Goal: Task Accomplishment & Management: Complete application form

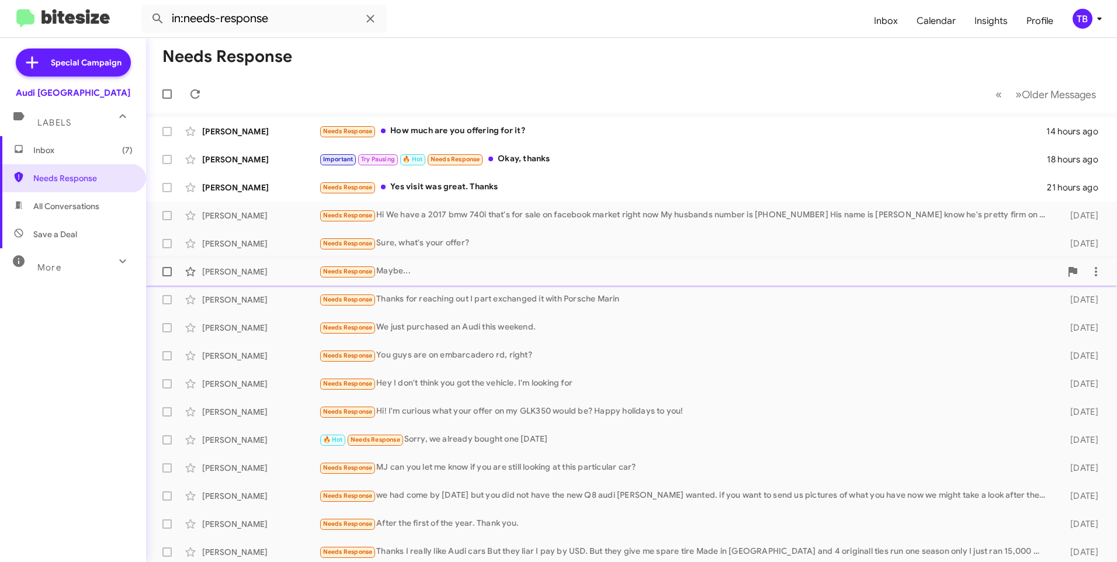
click at [645, 285] on span "[PERSON_NAME] Needs Response Maybe... [DATE]" at bounding box center [631, 272] width 971 height 28
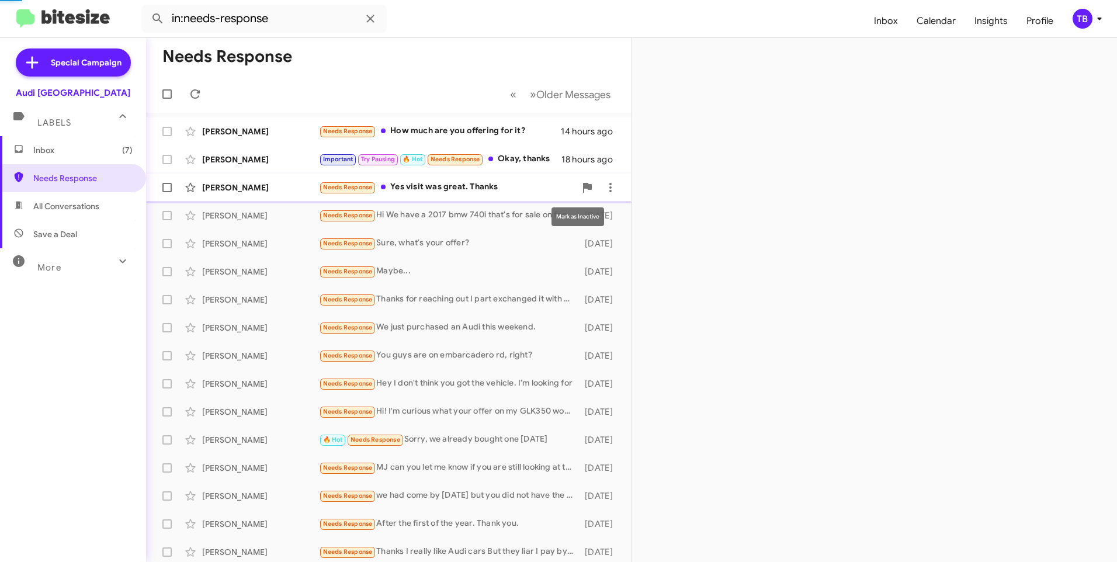
click at [562, 189] on div "Needs Response Yes visit was great. Thanks" at bounding box center [447, 186] width 256 height 13
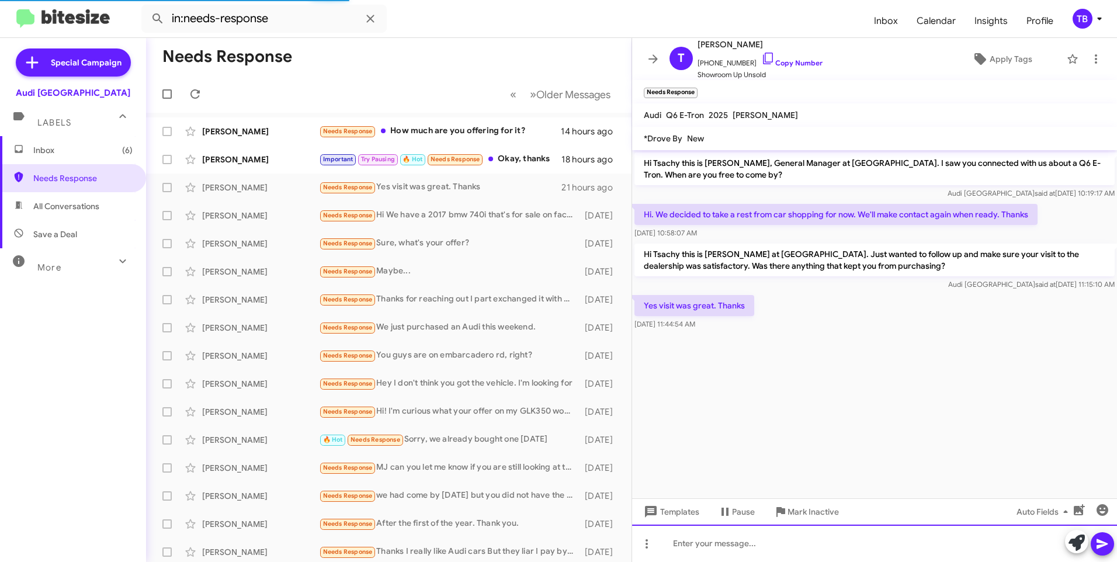
click at [739, 548] on div at bounding box center [874, 542] width 485 height 37
paste div
click at [764, 551] on div at bounding box center [874, 542] width 485 height 37
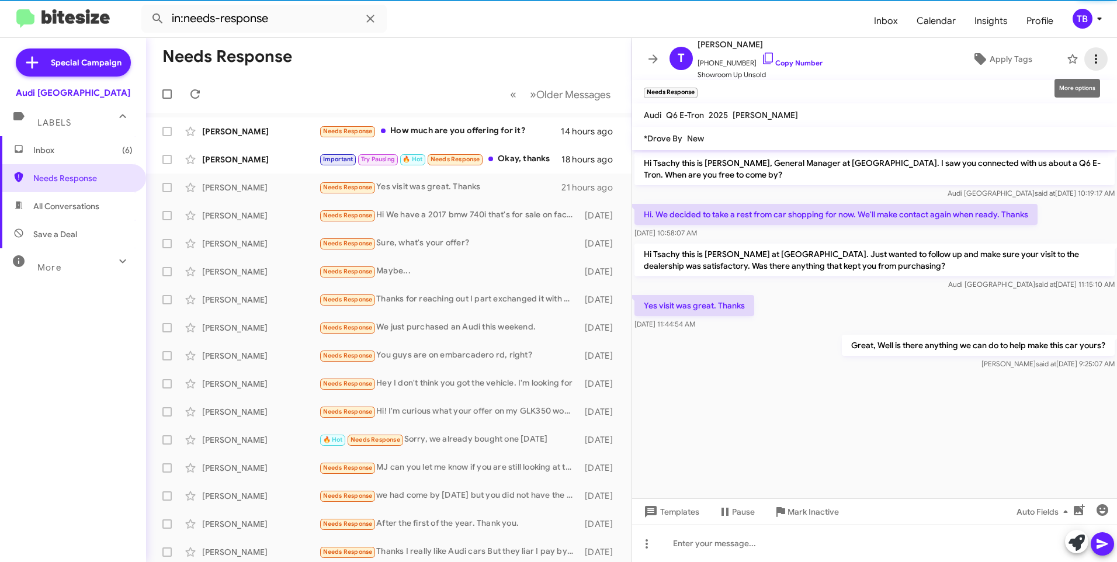
click at [1085, 51] on button at bounding box center [1095, 58] width 23 height 23
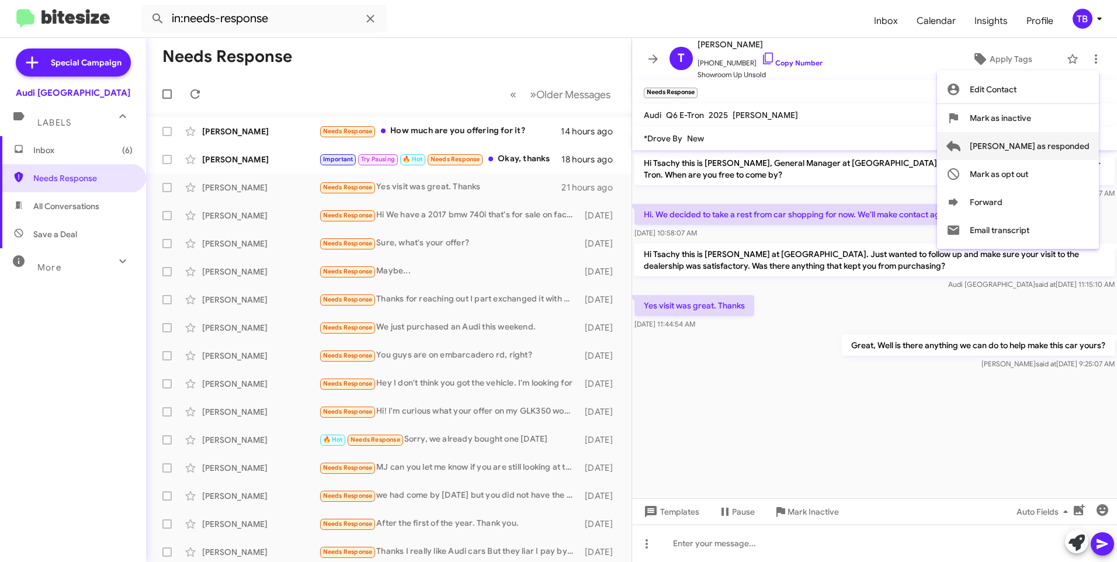
click at [1055, 136] on span "[PERSON_NAME] as responded" at bounding box center [1029, 146] width 120 height 28
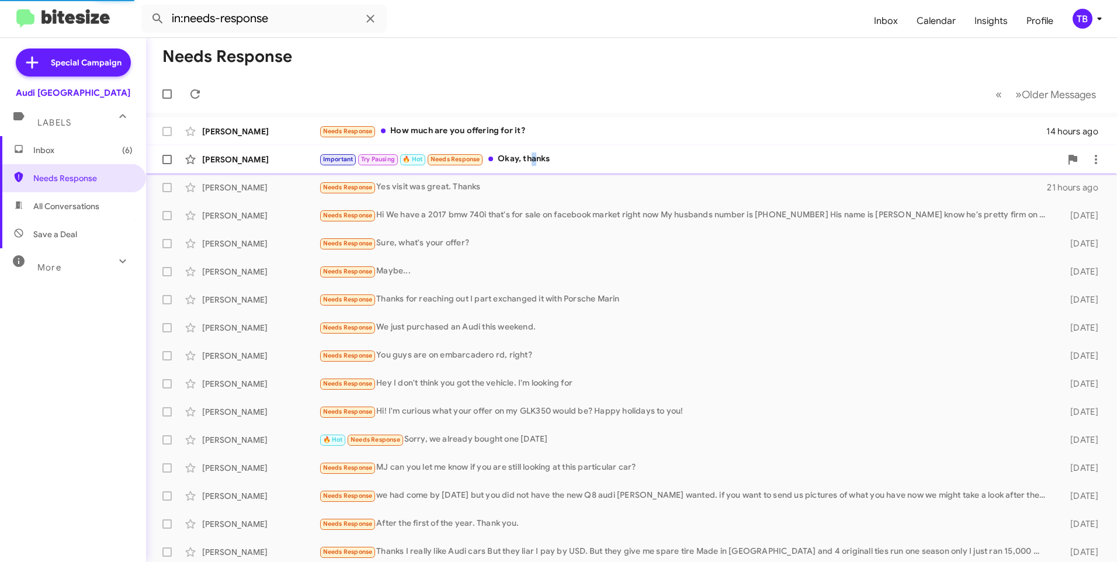
click at [533, 158] on div "Important Try Pausing 🔥 Hot Needs Response Okay, thanks" at bounding box center [690, 158] width 742 height 13
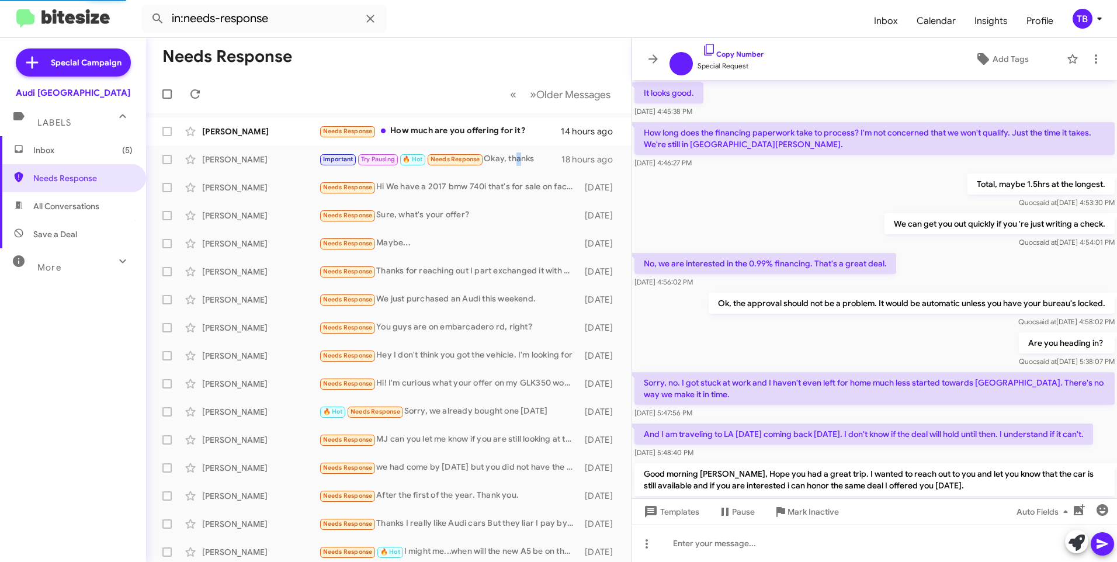
scroll to position [621, 0]
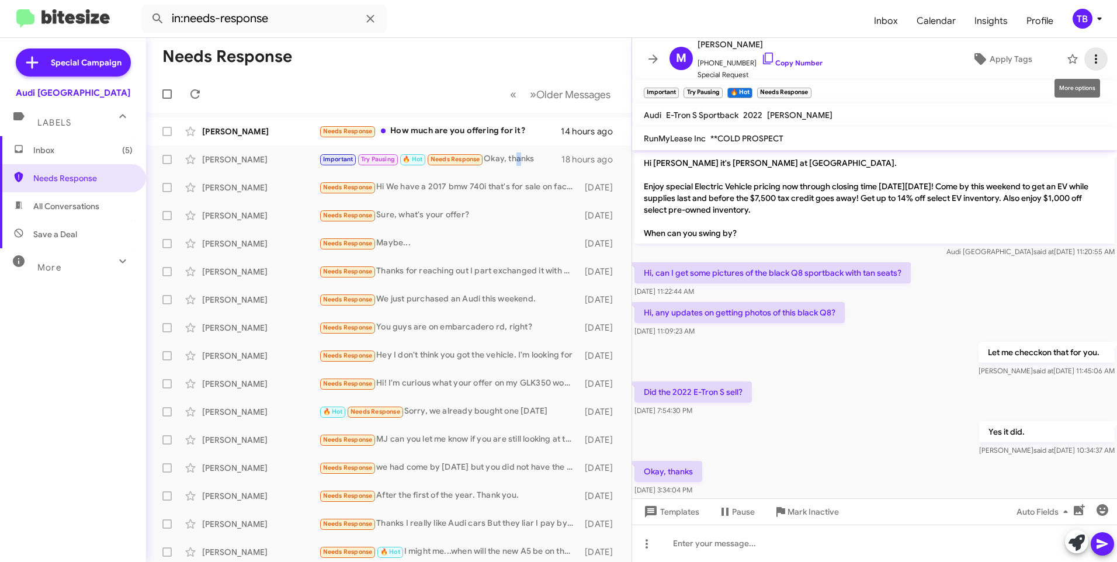
click at [1089, 55] on icon at bounding box center [1096, 59] width 14 height 14
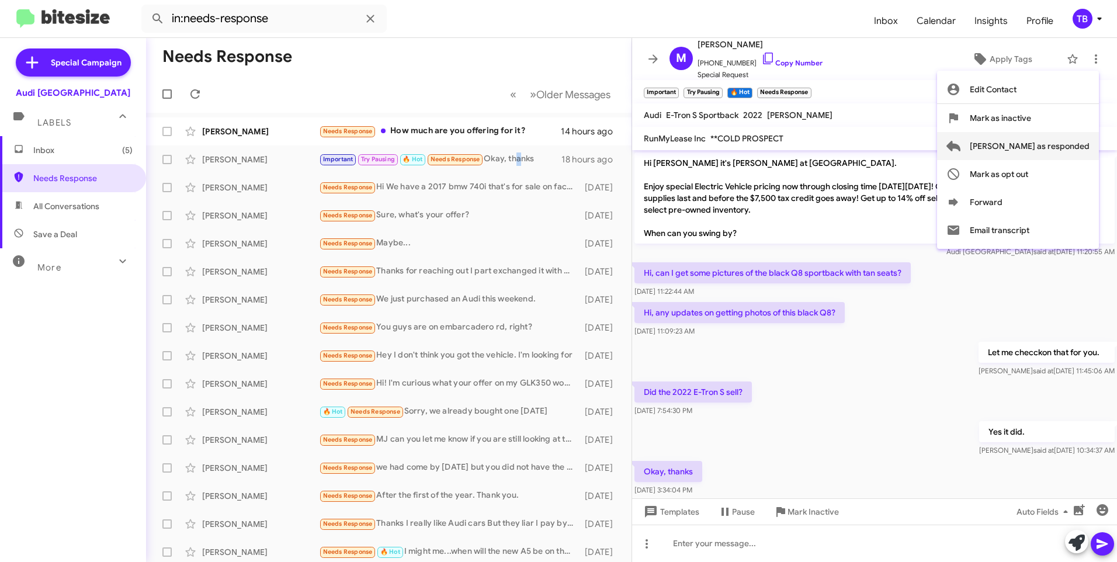
click at [1051, 144] on span "[PERSON_NAME] as responded" at bounding box center [1029, 146] width 120 height 28
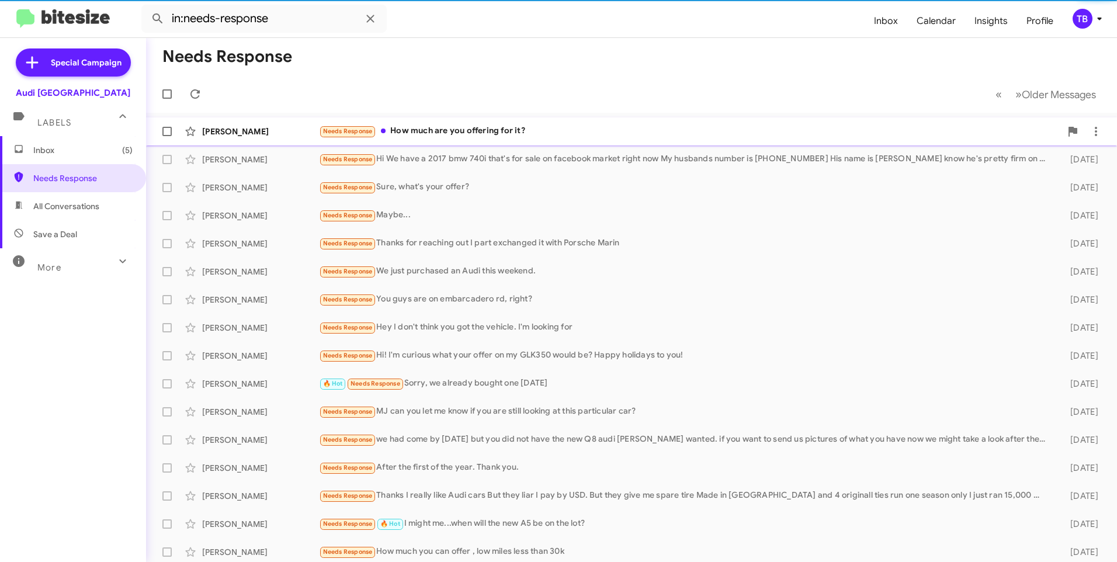
click at [438, 124] on div "Needs Response How much are you offering for it?" at bounding box center [690, 130] width 742 height 13
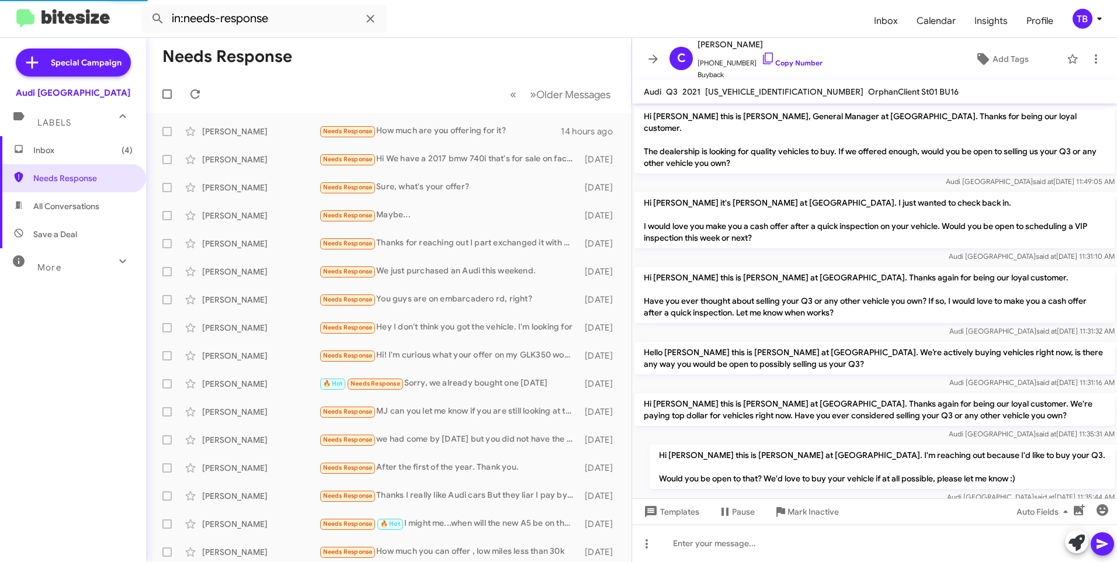
scroll to position [121, 0]
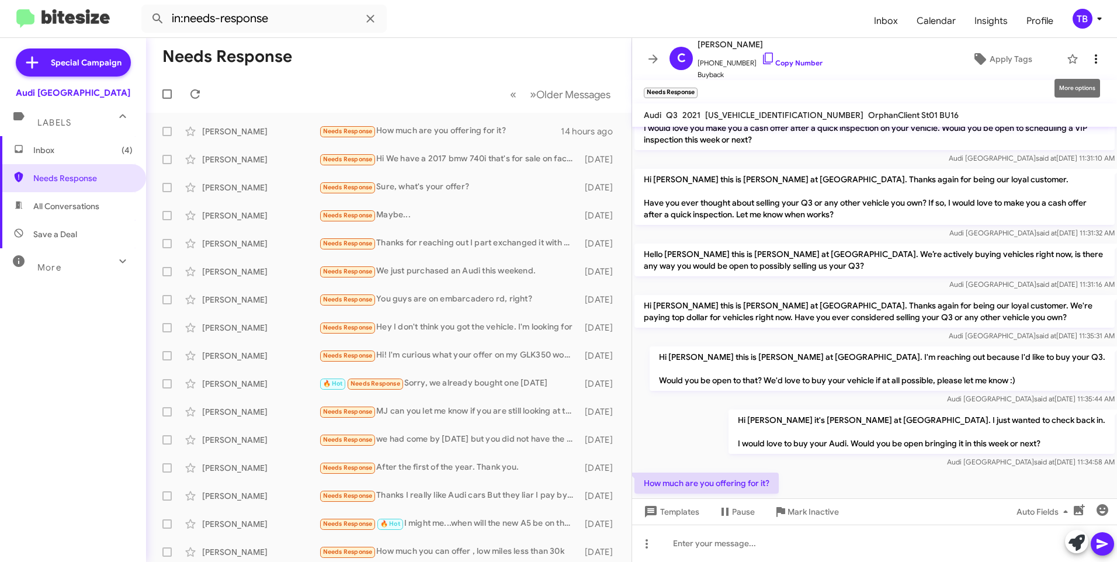
click at [1089, 52] on icon at bounding box center [1096, 59] width 14 height 14
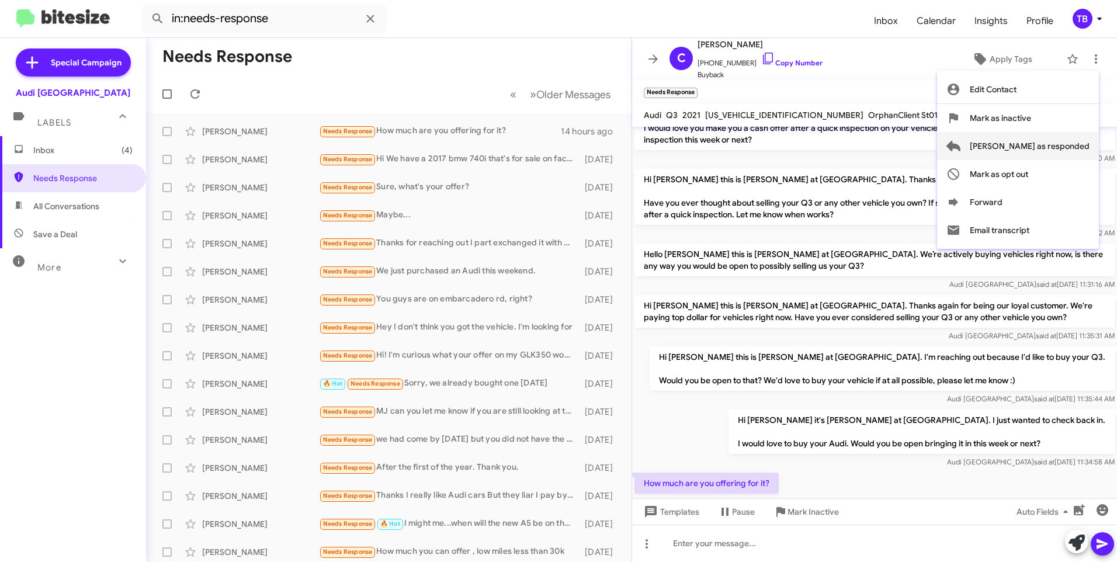
click at [1051, 144] on span "[PERSON_NAME] as responded" at bounding box center [1029, 146] width 120 height 28
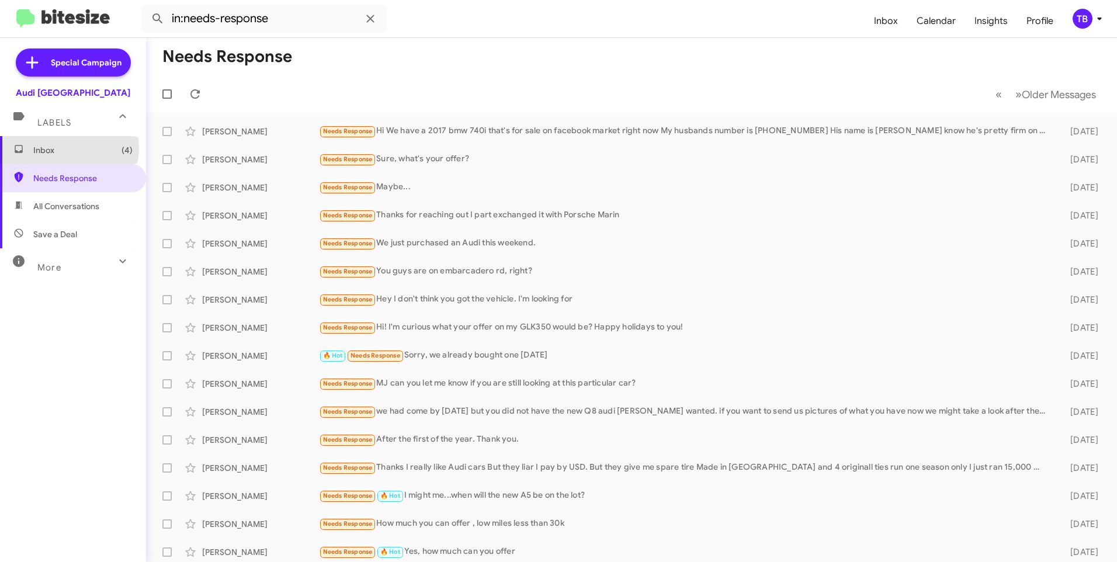
click at [63, 148] on span "Inbox (4)" at bounding box center [82, 150] width 99 height 12
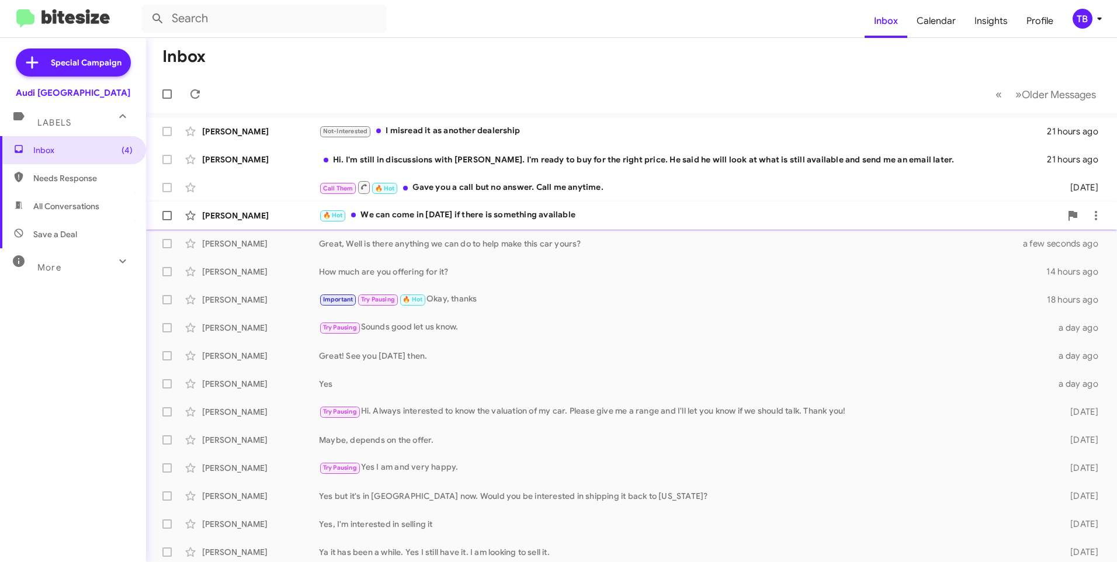
click at [578, 221] on div "🔥 Hot We can come in [DATE] if there is something available" at bounding box center [690, 214] width 742 height 13
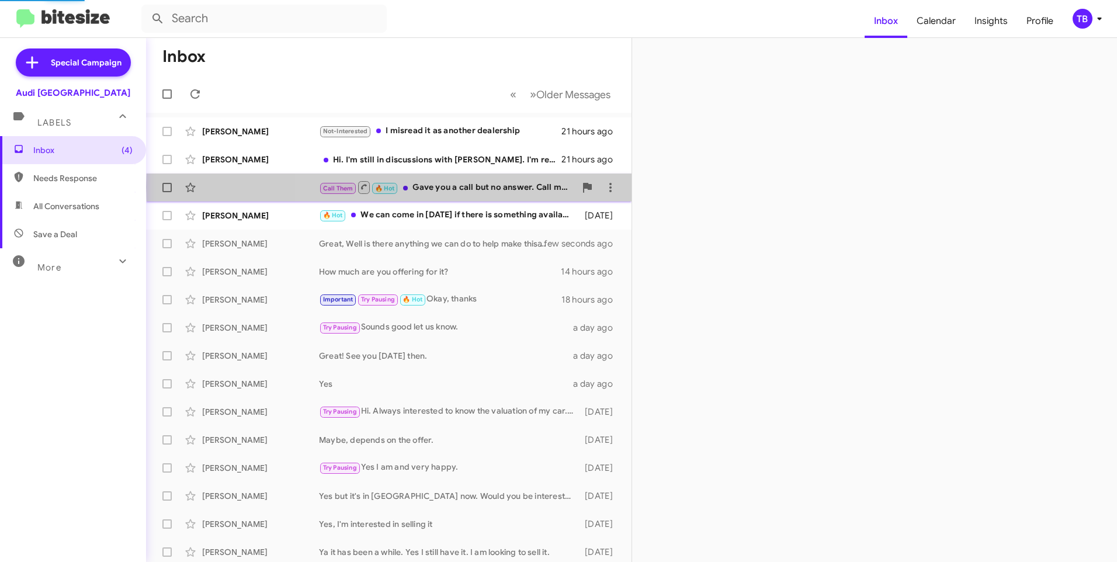
click at [540, 187] on div "Call Them 🔥 Hot Gave you a call but no answer. Call me anytime." at bounding box center [447, 187] width 256 height 15
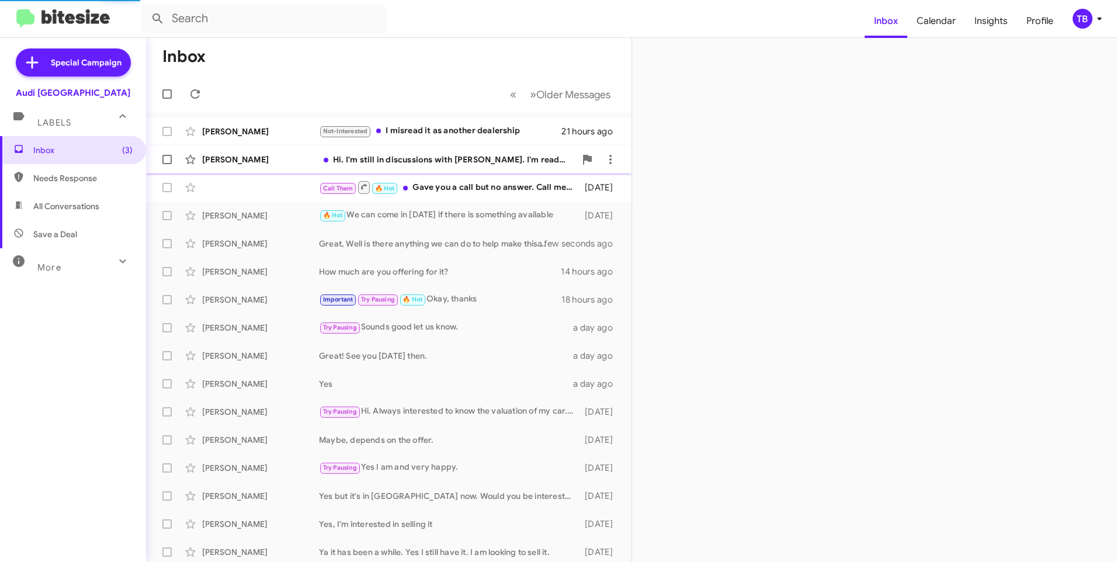
click at [444, 166] on div "[PERSON_NAME] Hi. I'm still in discussions with [PERSON_NAME]. I'm ready to buy…" at bounding box center [388, 159] width 467 height 23
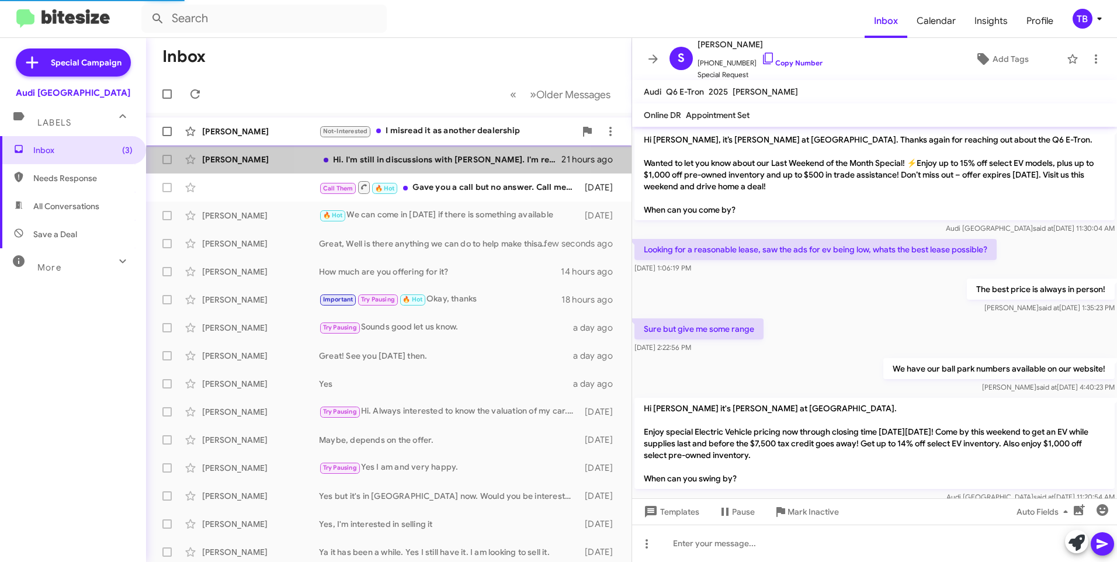
scroll to position [374, 0]
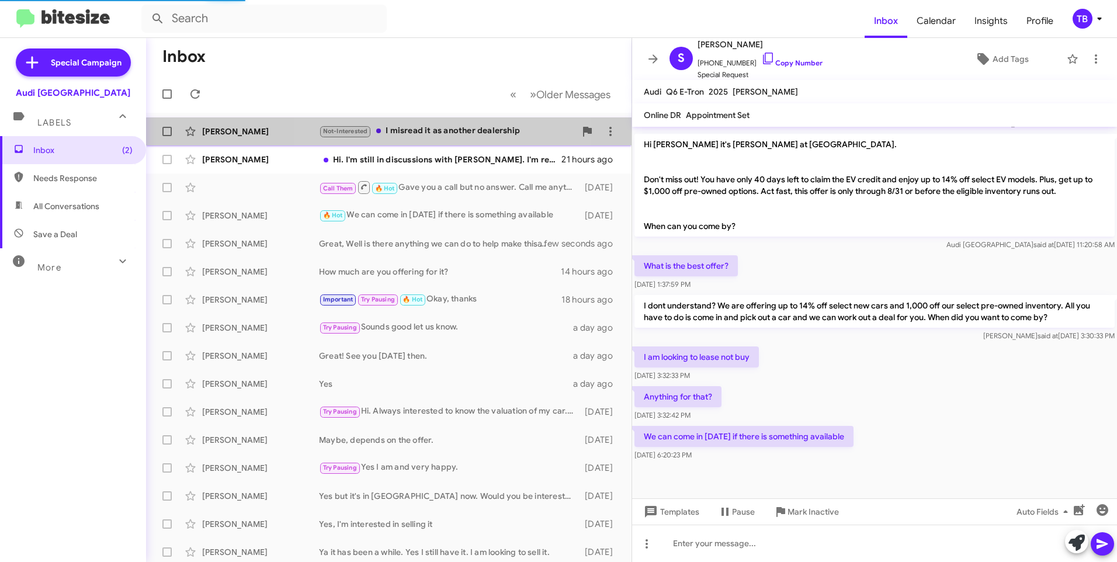
click at [431, 135] on div "Not-Interested I misread it as another dealership" at bounding box center [447, 130] width 256 height 13
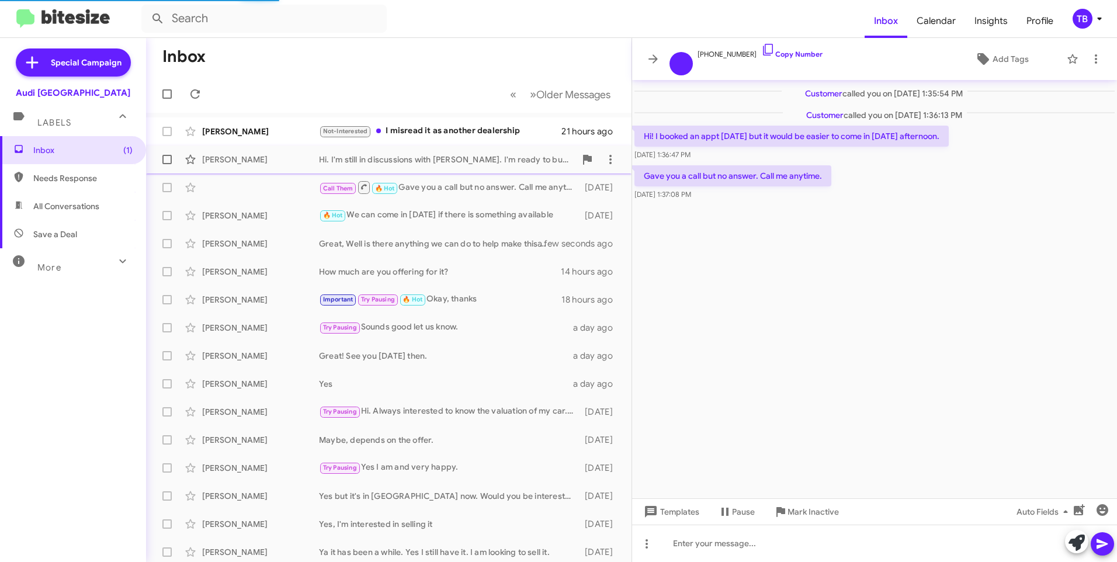
click at [420, 164] on div "Hi. I'm still in discussions with [PERSON_NAME]. I'm ready to buy for the right…" at bounding box center [447, 160] width 256 height 12
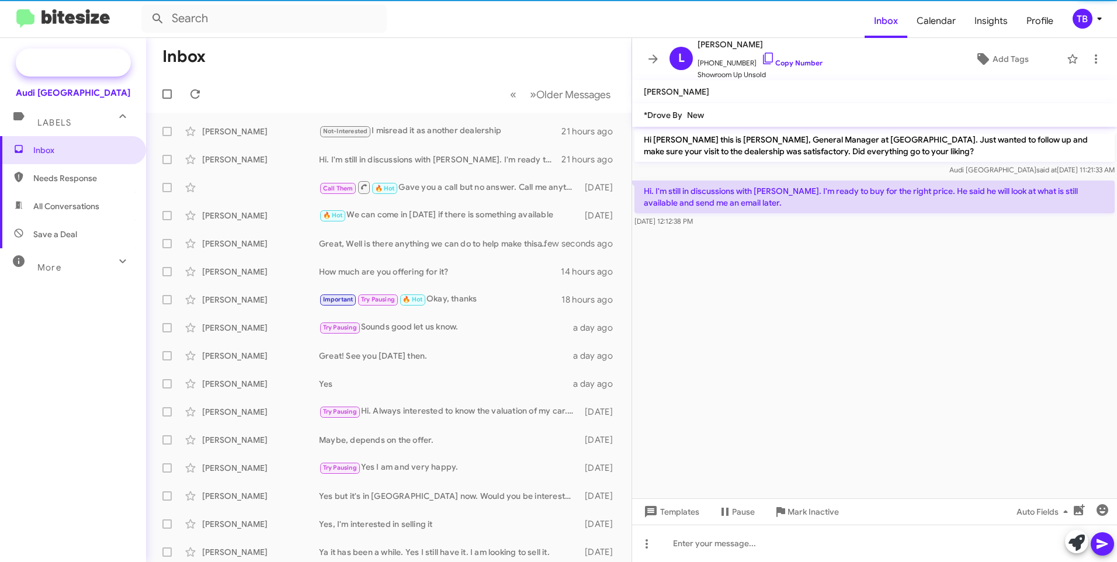
click at [71, 53] on span "Special Campaign" at bounding box center [73, 62] width 115 height 28
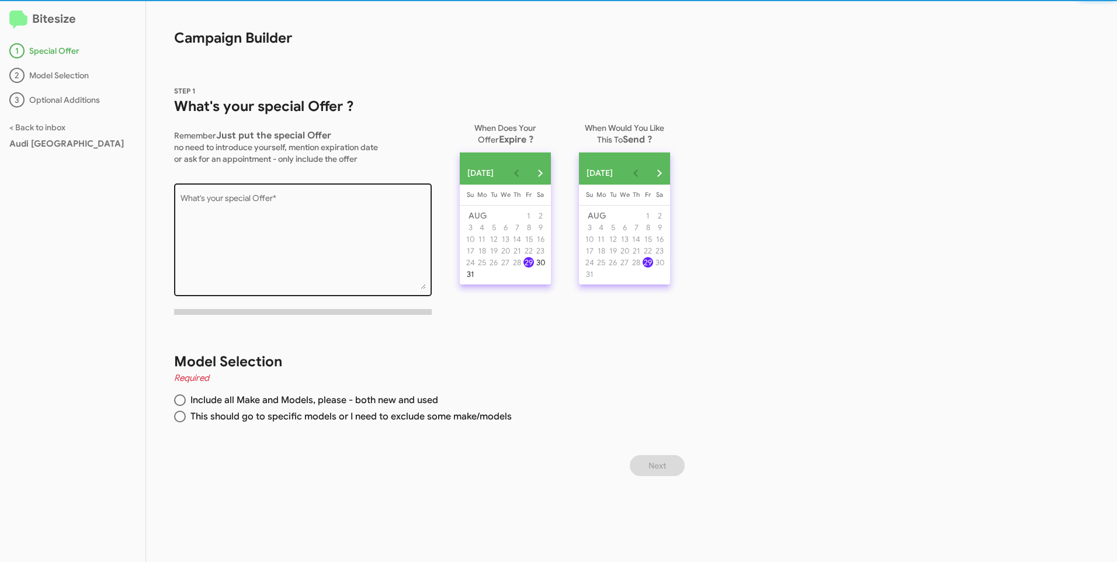
click at [300, 201] on textarea "What's your special Offer *" at bounding box center [302, 241] width 245 height 95
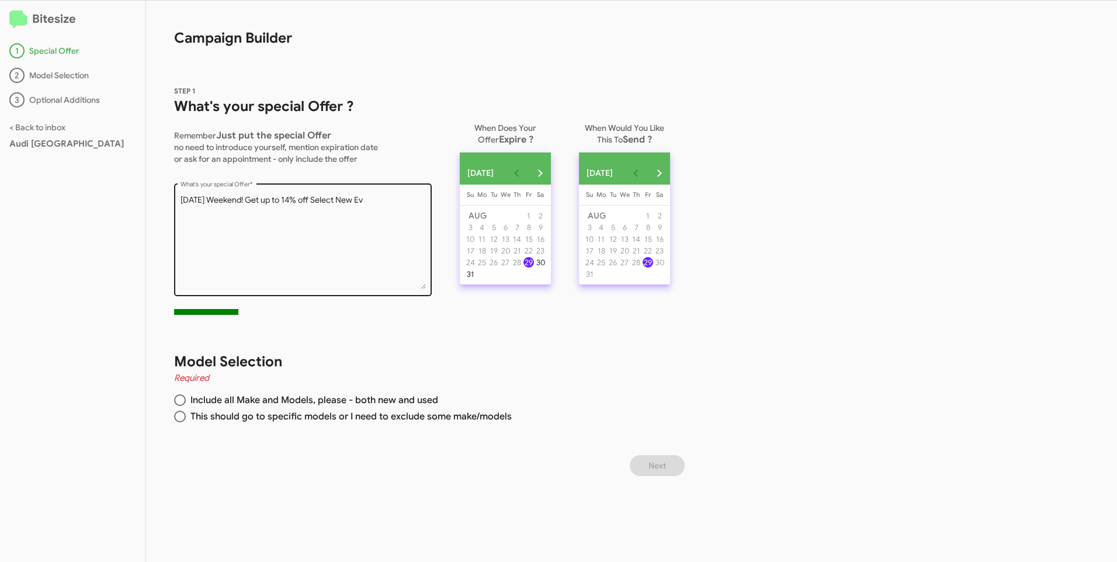
drag, startPoint x: 373, startPoint y: 199, endPoint x: 386, endPoint y: 204, distance: 13.7
click at [373, 199] on textarea "What's your special Offer *" at bounding box center [302, 241] width 245 height 95
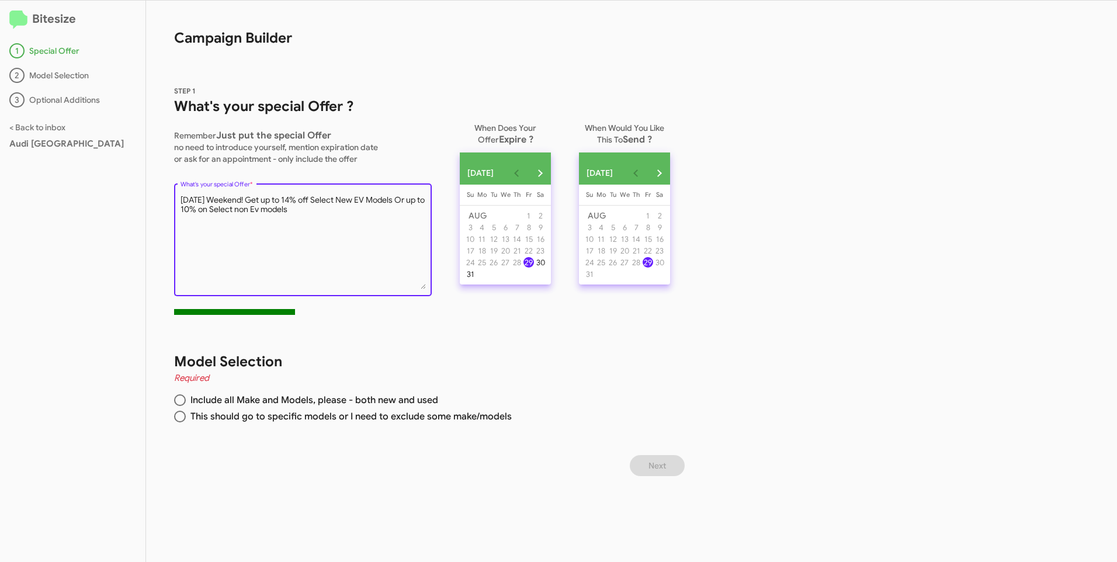
click at [328, 200] on textarea "What's your special Offer *" at bounding box center [302, 241] width 245 height 95
click at [234, 208] on textarea "What's your special Offer *" at bounding box center [302, 241] width 245 height 95
click at [317, 212] on textarea "What's your special Offer *" at bounding box center [302, 241] width 245 height 95
click at [276, 209] on textarea "What's your special Offer *" at bounding box center [302, 241] width 245 height 95
type textarea "[DATE] Weekend! Get up to 14% off select New EV Models Or up to 10% on select n…"
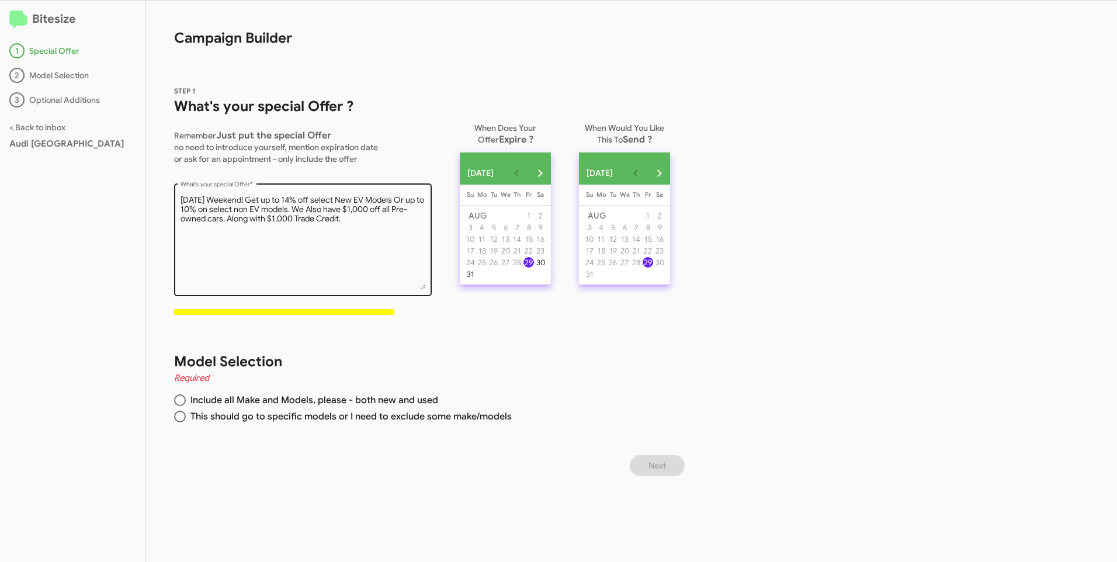
click at [390, 229] on textarea "What's your special Offer *" at bounding box center [302, 241] width 245 height 95
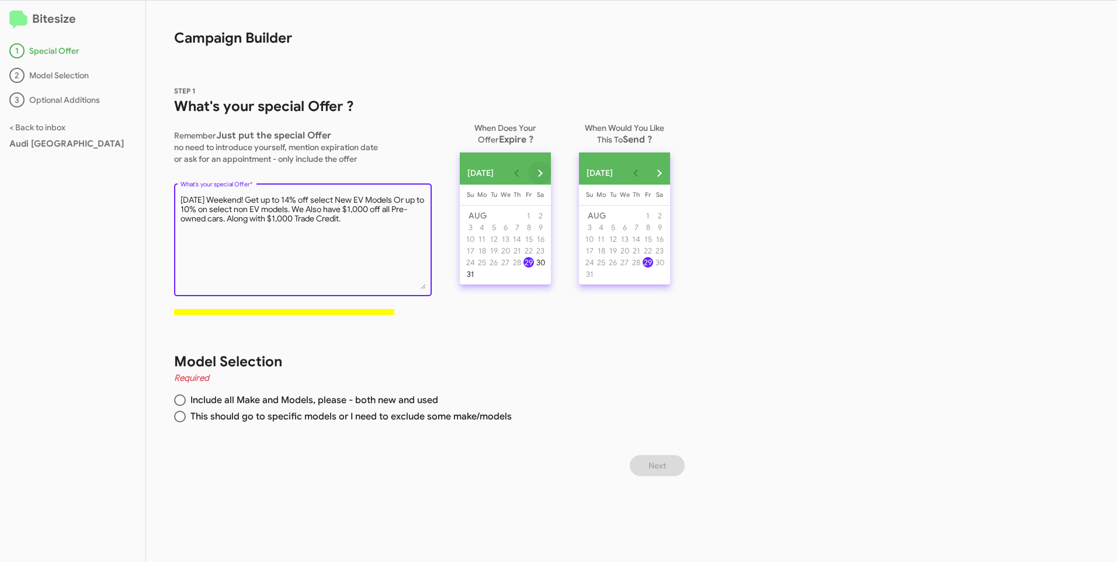
click at [551, 166] on button "Next month" at bounding box center [539, 172] width 23 height 23
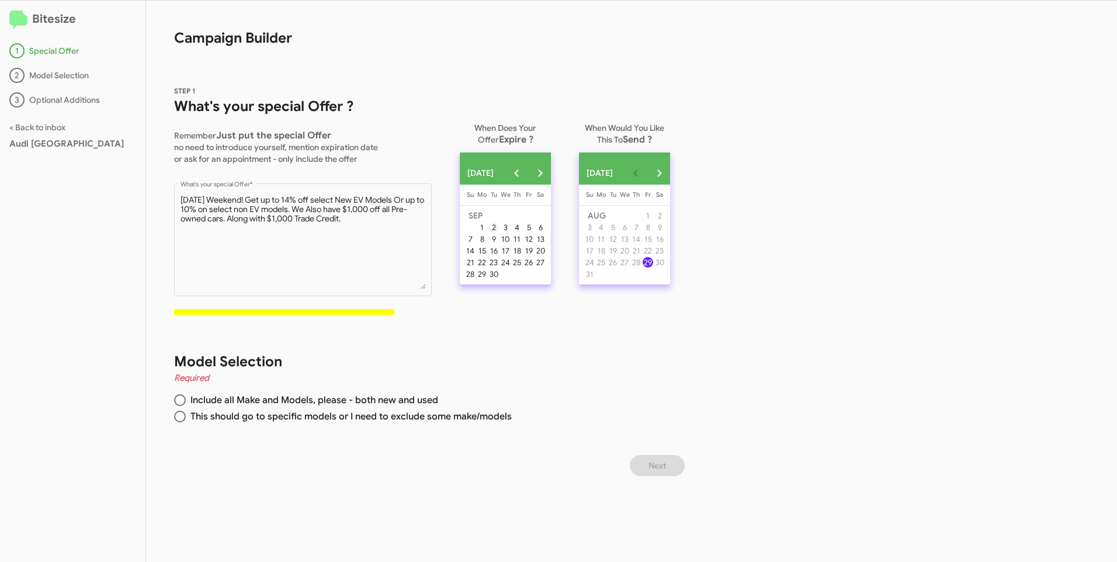
click at [496, 228] on div "2" at bounding box center [493, 227] width 11 height 11
click at [653, 267] on div "29" at bounding box center [647, 262] width 11 height 11
click at [207, 401] on span "Include all Make and Models, please - both new and used" at bounding box center [312, 400] width 252 height 12
click at [186, 401] on input "Include all Make and Models, please - both new and used" at bounding box center [180, 400] width 12 height 12
radio input "true"
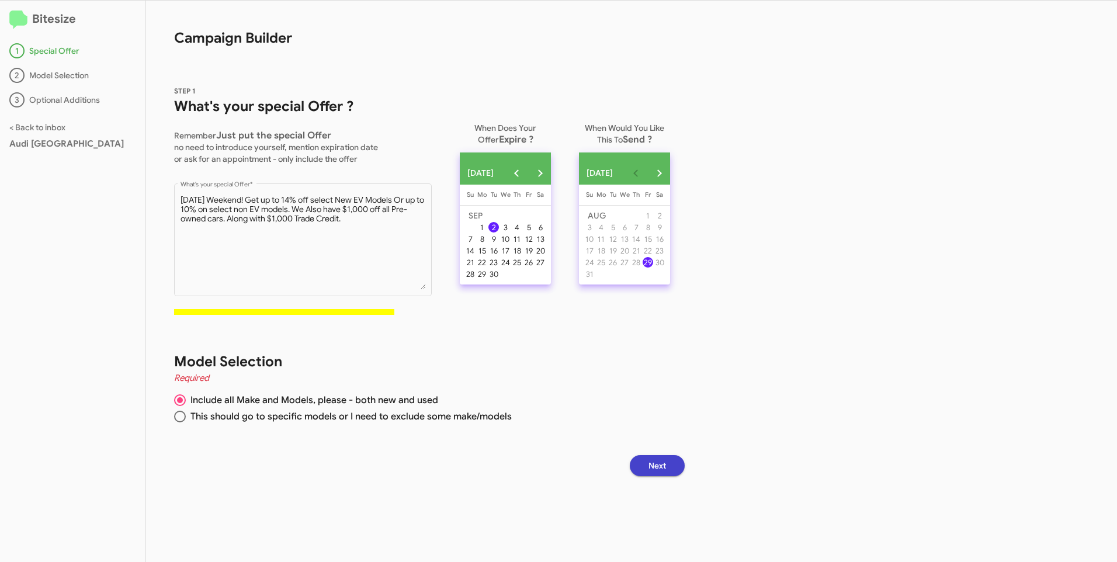
click at [666, 460] on span "Next" at bounding box center [657, 465] width 18 height 21
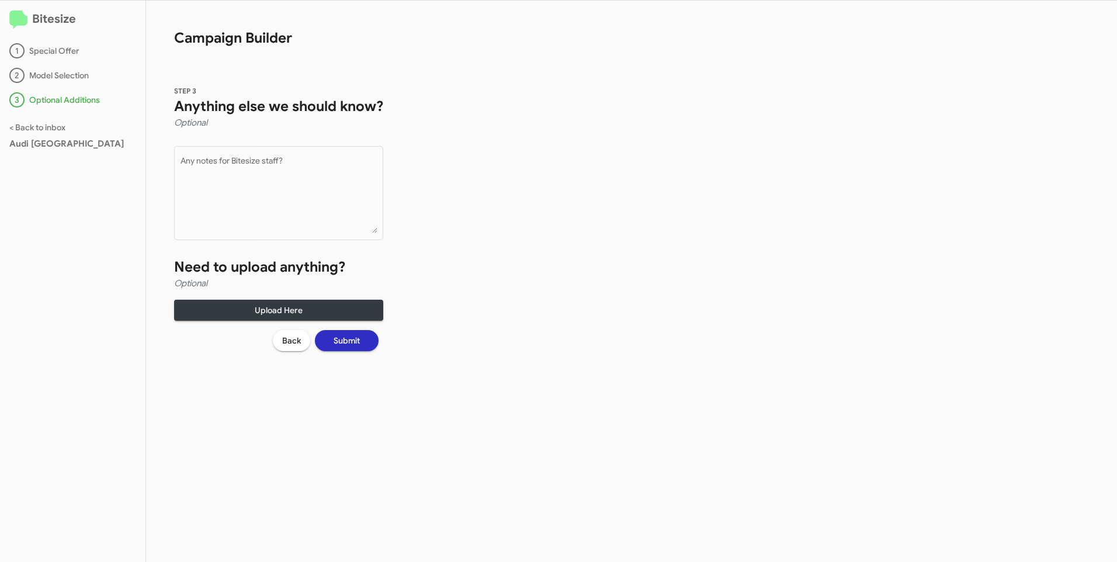
click at [336, 340] on span "Submit" at bounding box center [346, 340] width 26 height 21
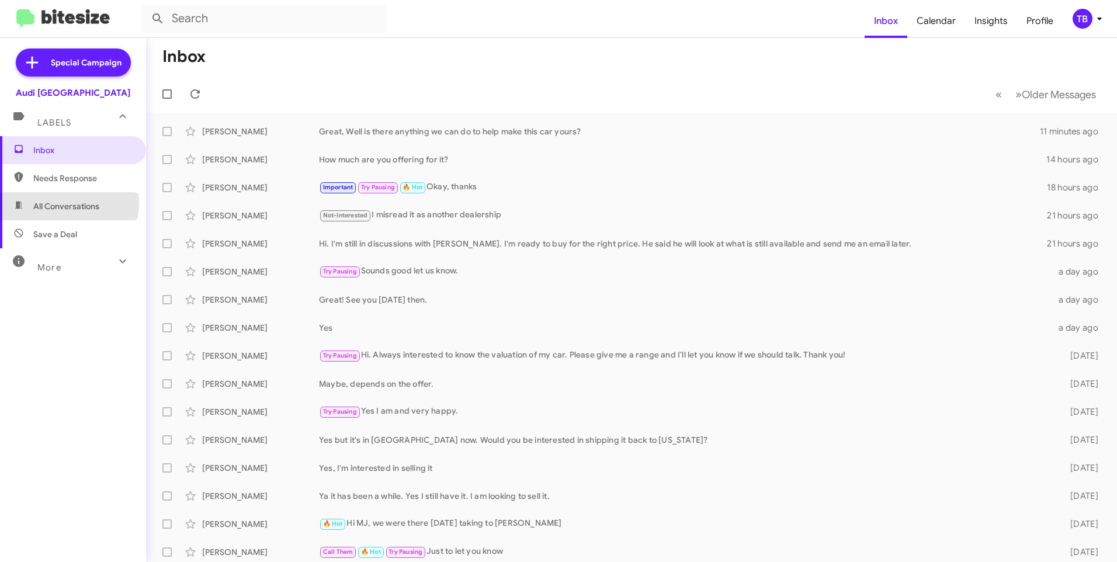
click at [65, 203] on span "All Conversations" at bounding box center [66, 206] width 66 height 12
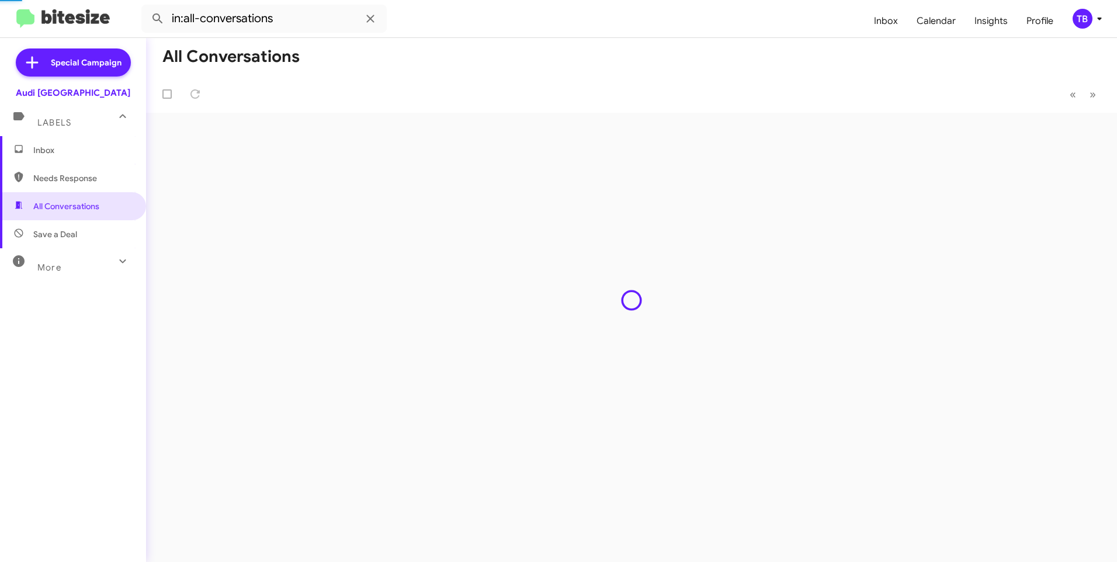
click at [65, 185] on span "Needs Response" at bounding box center [73, 178] width 146 height 28
type input "in:needs-response"
